Goal: Information Seeking & Learning: Learn about a topic

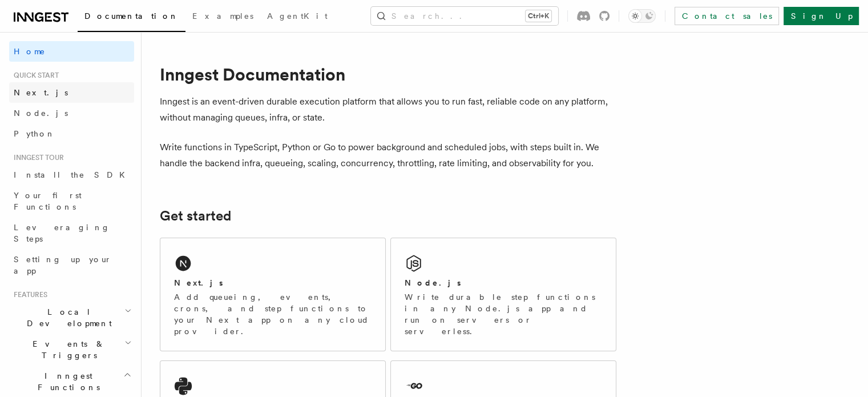
click at [41, 95] on link "Next.js" at bounding box center [71, 92] width 125 height 21
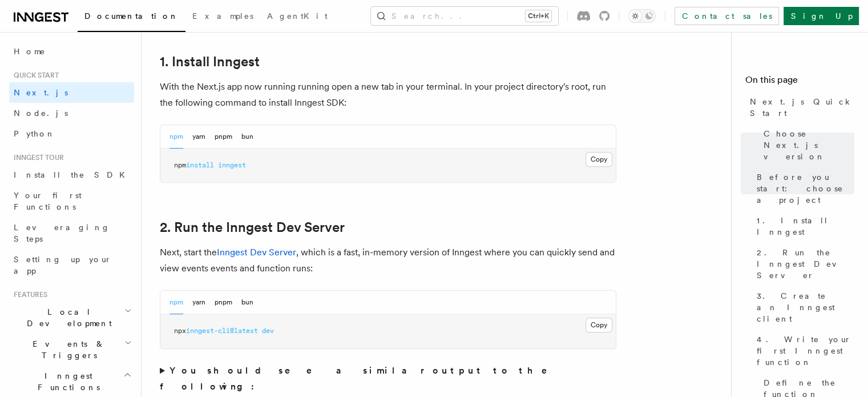
scroll to position [685, 0]
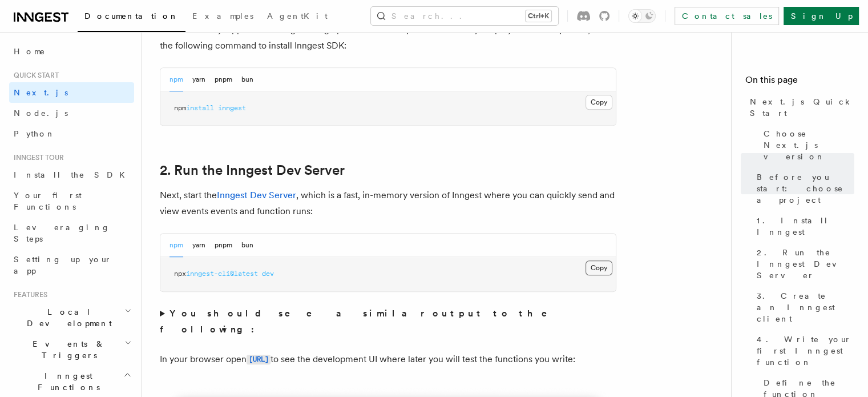
click at [607, 271] on button "Copy Copied" at bounding box center [599, 267] width 27 height 15
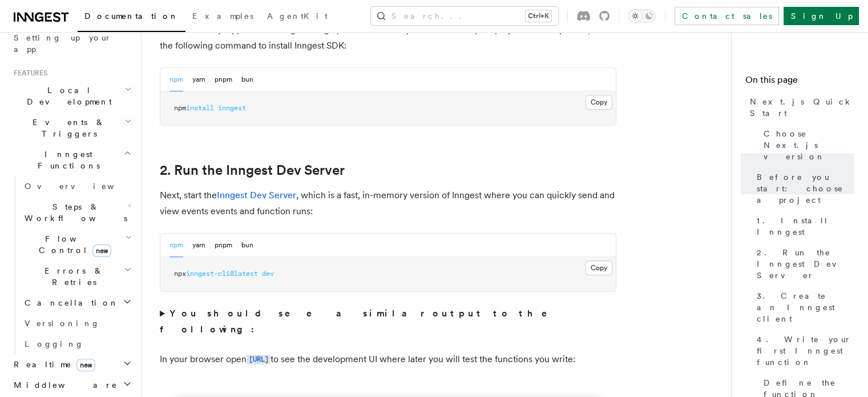
scroll to position [514, 0]
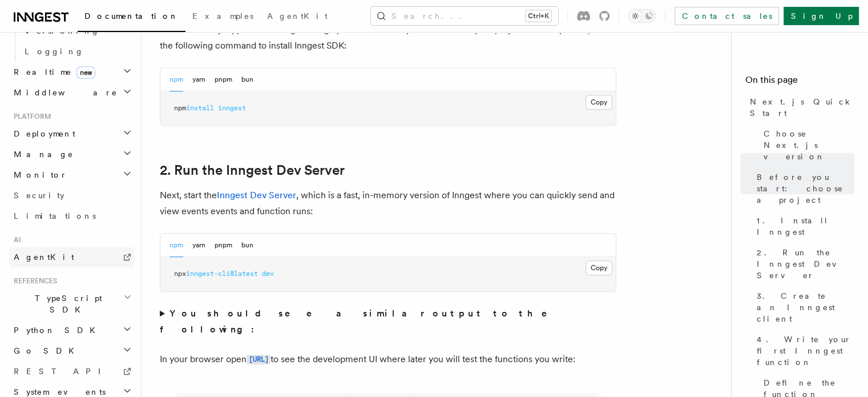
click at [45, 252] on span "AgentKit" at bounding box center [44, 256] width 61 height 9
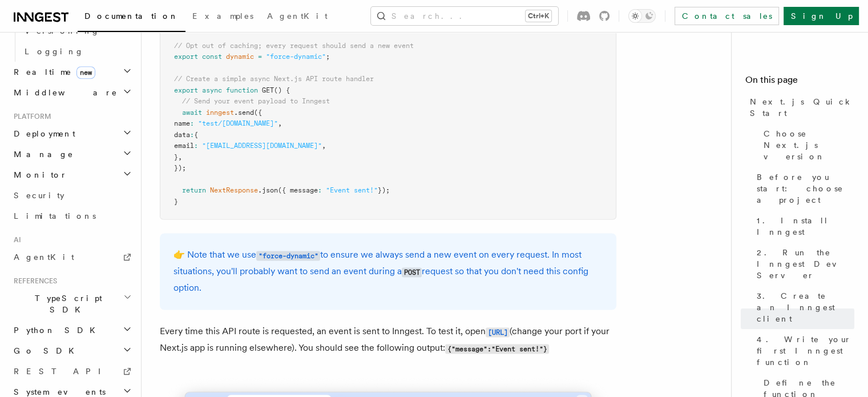
scroll to position [6108, 0]
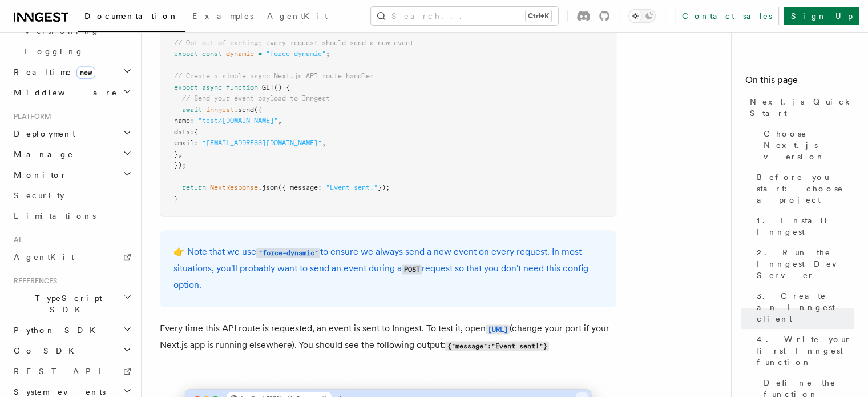
click at [25, 15] on icon at bounding box center [25, 17] width 17 height 9
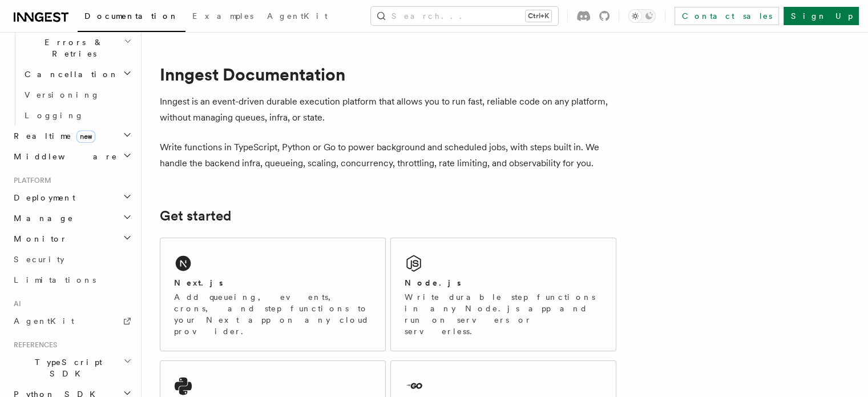
scroll to position [516, 0]
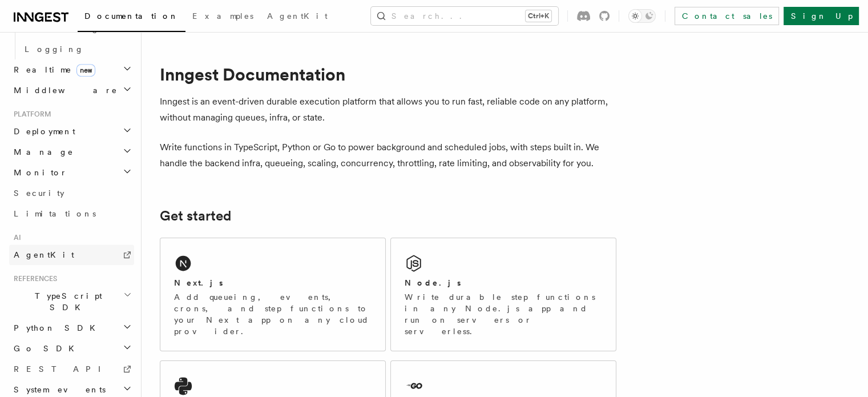
click at [62, 244] on link "AgentKit" at bounding box center [71, 254] width 125 height 21
click at [237, 252] on div "Next.js Add queueing, events, crons, and step functions to your Next app on any…" at bounding box center [272, 294] width 225 height 112
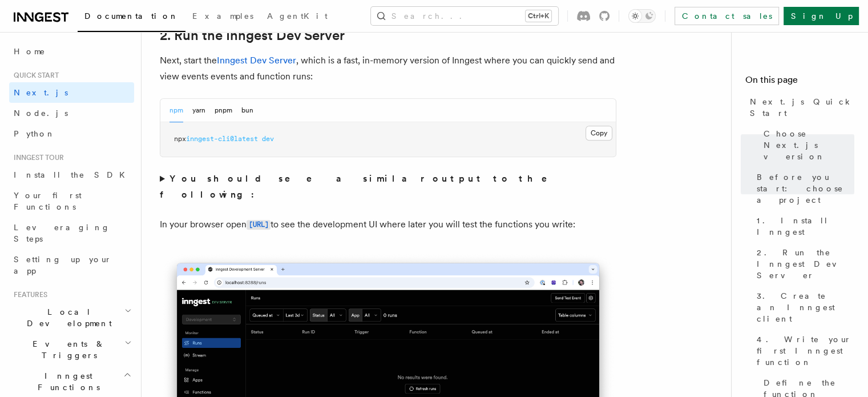
scroll to position [856, 0]
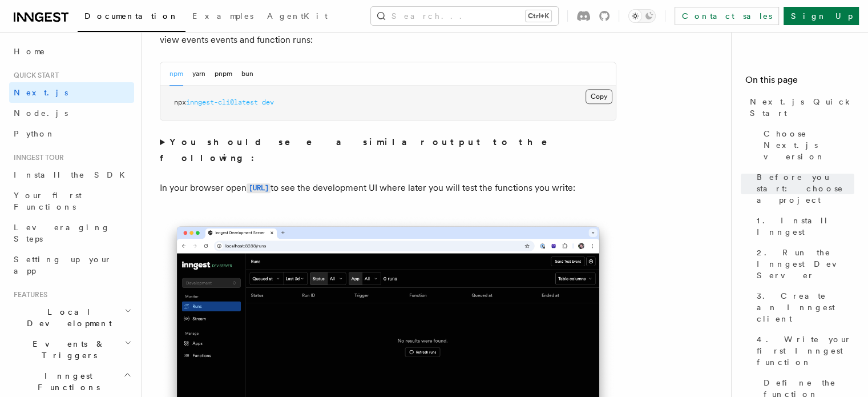
click at [597, 91] on button "Copy Copied" at bounding box center [599, 96] width 27 height 15
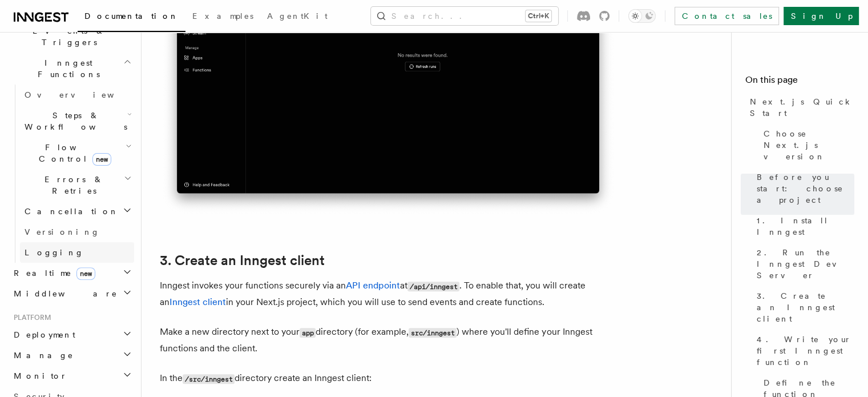
scroll to position [342, 0]
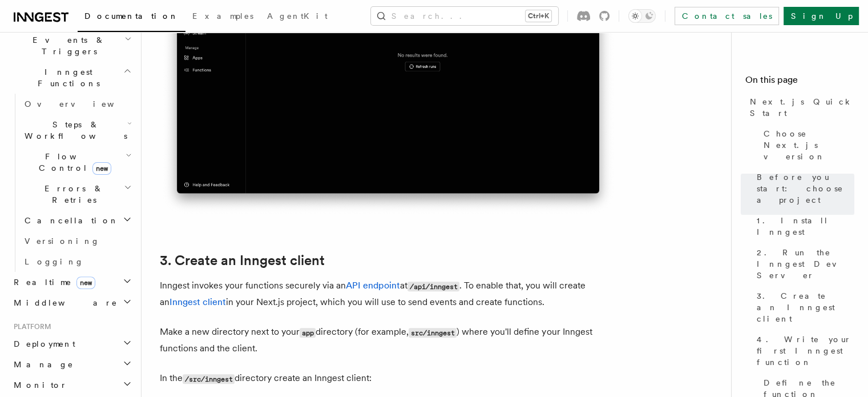
scroll to position [171, 0]
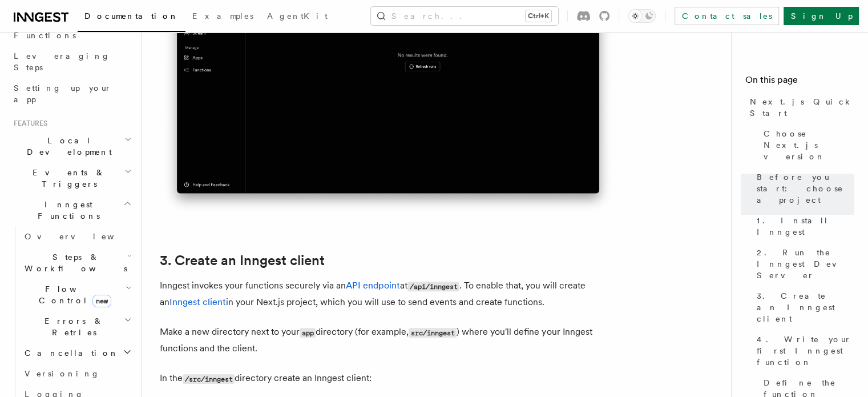
click at [53, 251] on span "Steps & Workflows" at bounding box center [73, 262] width 107 height 23
click at [61, 378] on span "AI Inference" at bounding box center [68, 388] width 66 height 21
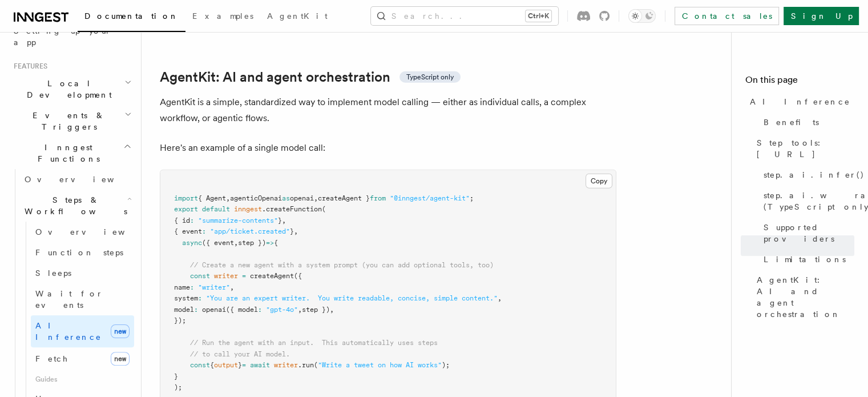
scroll to position [3339, 0]
click at [219, 196] on span "{ Agent" at bounding box center [212, 200] width 28 height 8
copy span "Agent"
click at [265, 196] on span "agenticOpenai" at bounding box center [256, 200] width 52 height 8
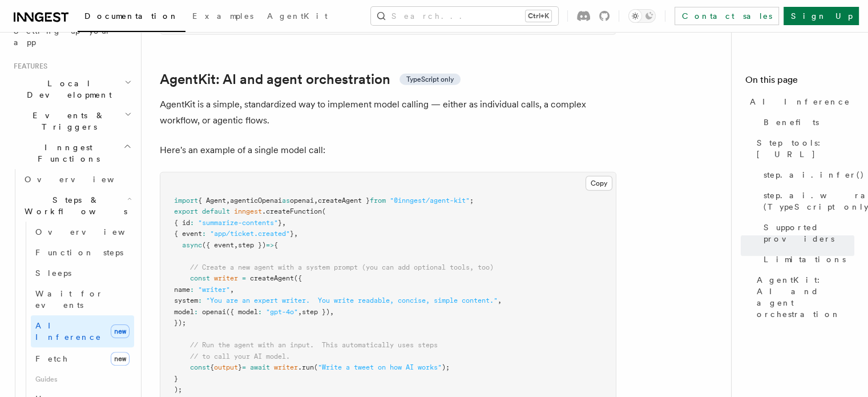
click at [265, 196] on span "agenticOpenai" at bounding box center [256, 200] width 52 height 8
copy span "agenticOpenai"
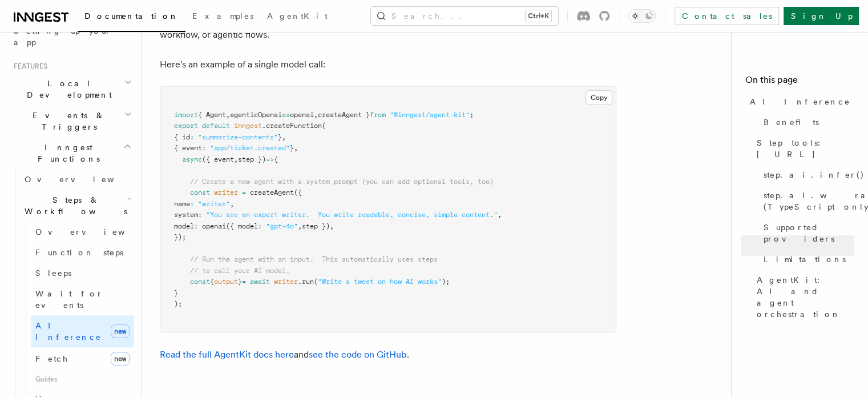
scroll to position [3510, 0]
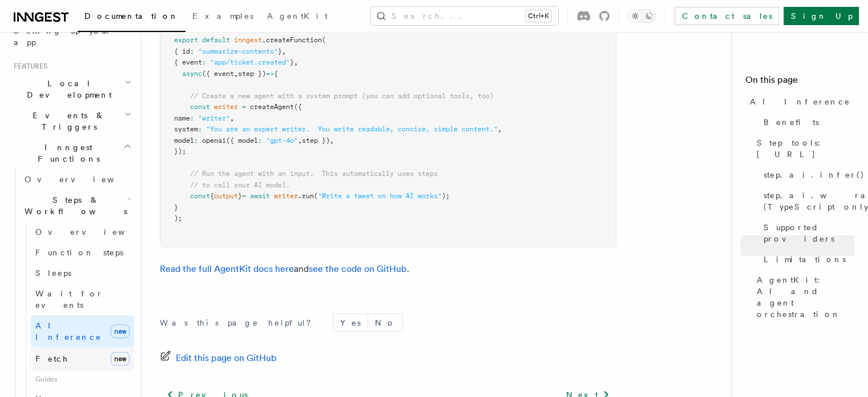
click at [62, 347] on link "Fetch new" at bounding box center [82, 358] width 103 height 23
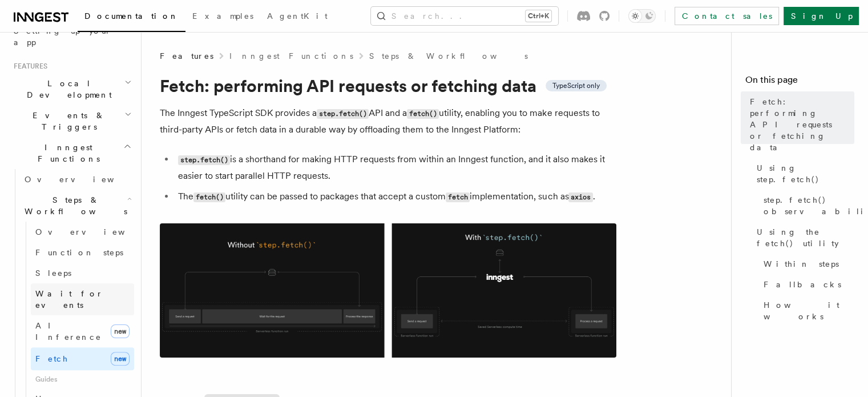
click at [61, 289] on span "Wait for events" at bounding box center [69, 299] width 68 height 21
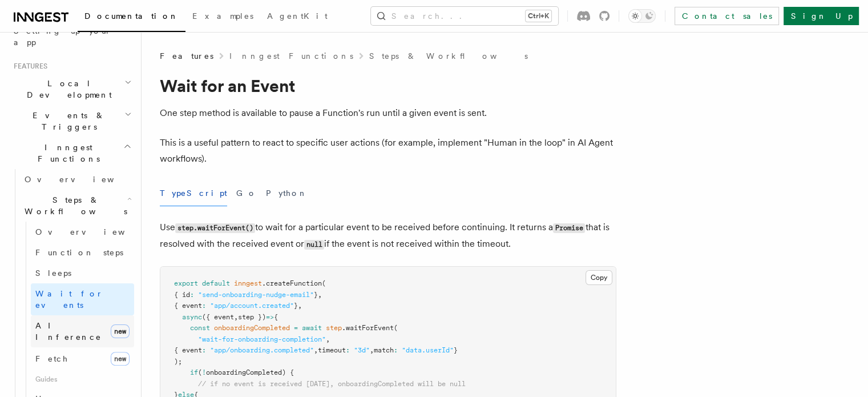
click at [59, 321] on span "AI Inference" at bounding box center [68, 331] width 66 height 21
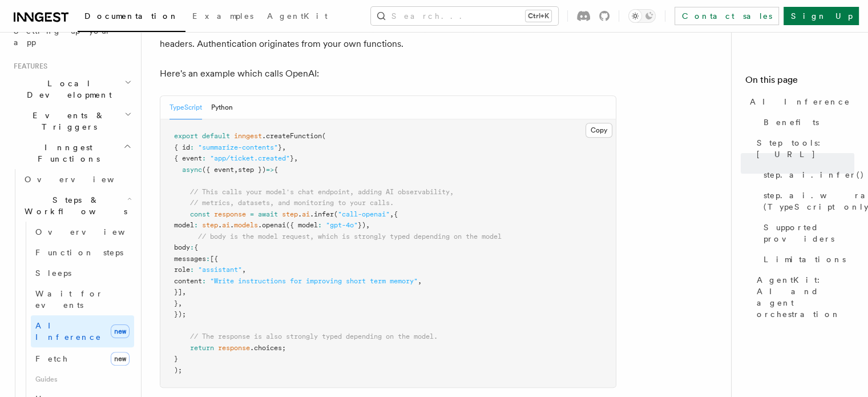
scroll to position [628, 0]
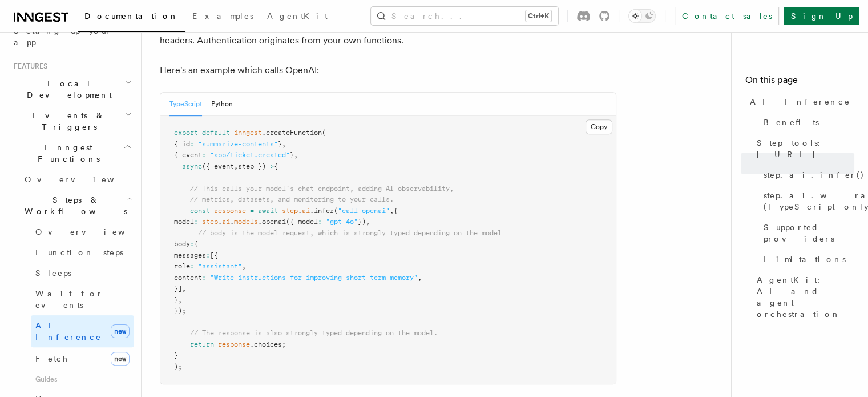
drag, startPoint x: 190, startPoint y: 127, endPoint x: 228, endPoint y: 271, distance: 148.4
click at [228, 271] on pre "export default inngest .createFunction ( { id : "summarize-contents" } , { even…" at bounding box center [388, 250] width 456 height 268
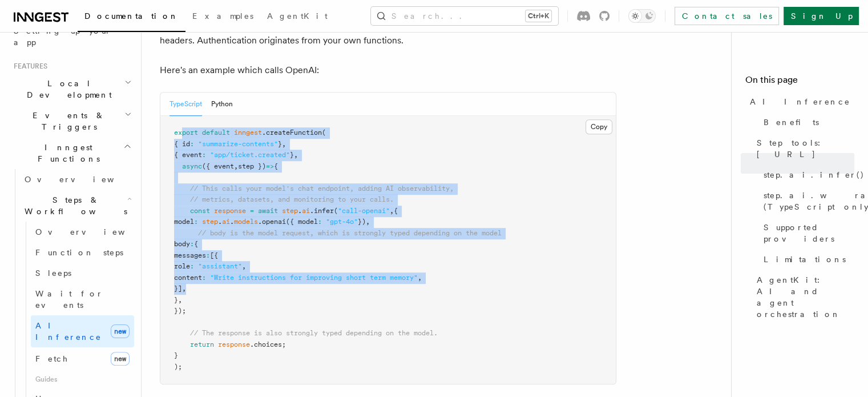
click at [228, 271] on pre "export default inngest .createFunction ( { id : "summarize-contents" } , { even…" at bounding box center [388, 250] width 456 height 268
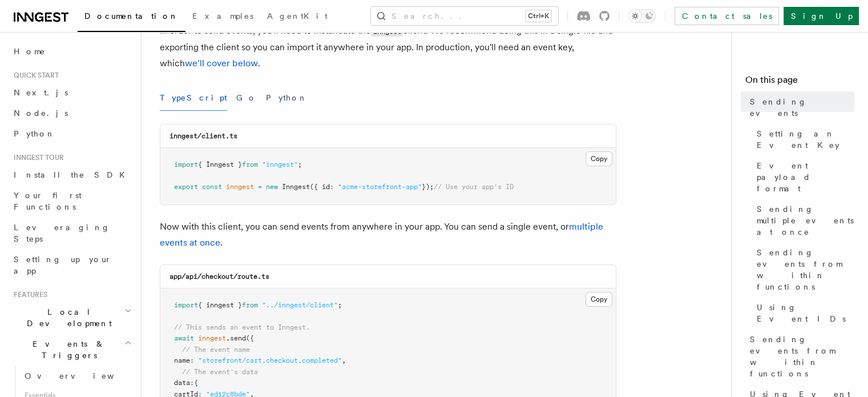
scroll to position [114, 0]
